Goal: Information Seeking & Learning: Learn about a topic

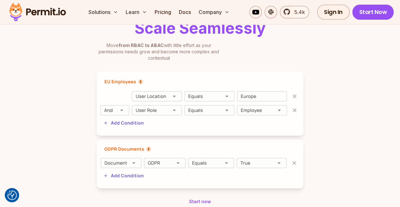
scroll to position [424, 0]
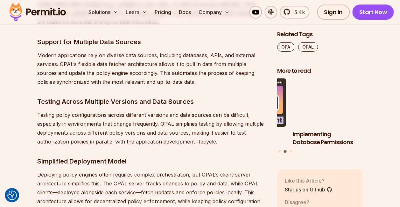
scroll to position [1534, 0]
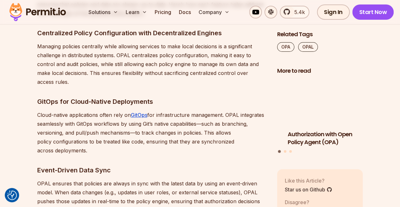
scroll to position [1403, 0]
